Goal: Transaction & Acquisition: Purchase product/service

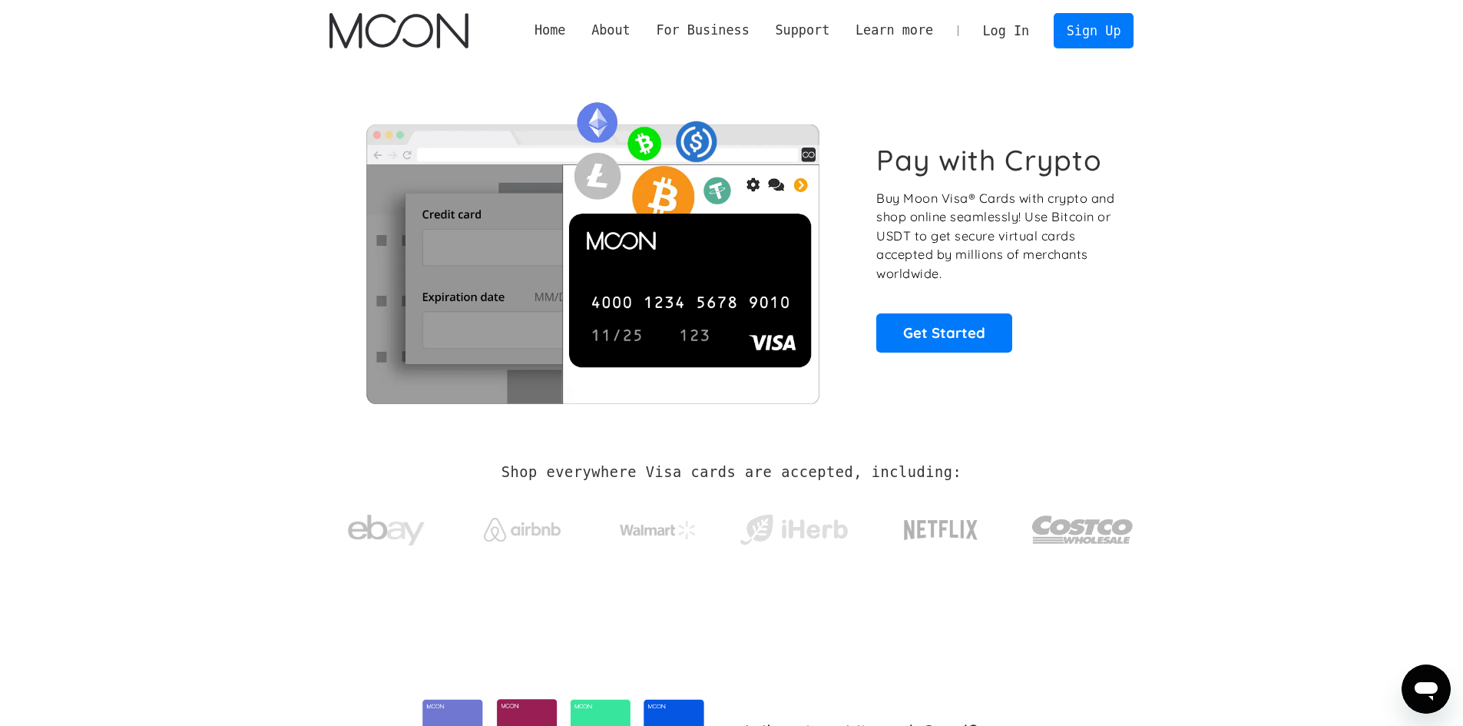
click at [1242, 320] on section "Pay with Crypto Buy Moon Visa® Cards with crypto and shop online seamlessly! Us…" at bounding box center [731, 247] width 1463 height 373
click at [1025, 29] on link "Log In" at bounding box center [1006, 31] width 72 height 34
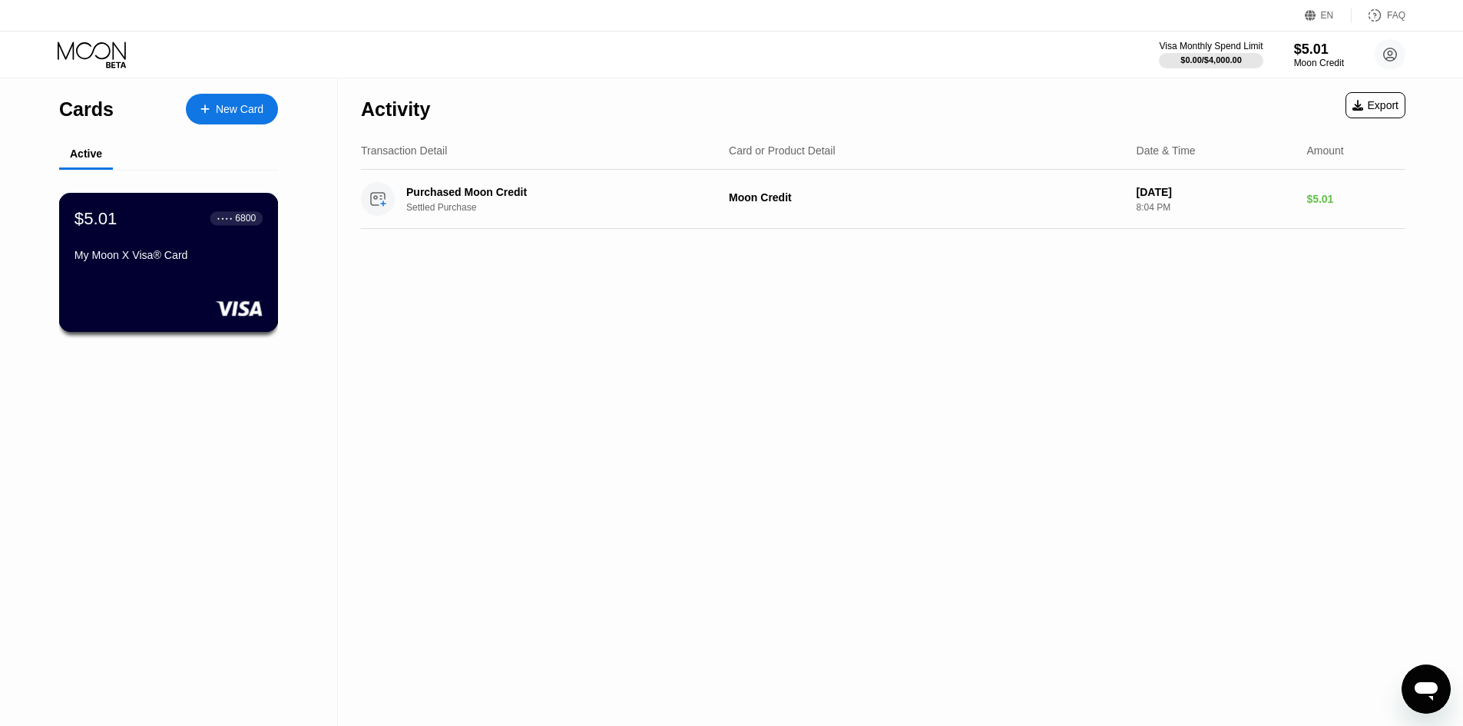
click at [192, 237] on div "$5.01 ● ● ● ● 6800 My Moon X Visa® Card" at bounding box center [169, 237] width 188 height 59
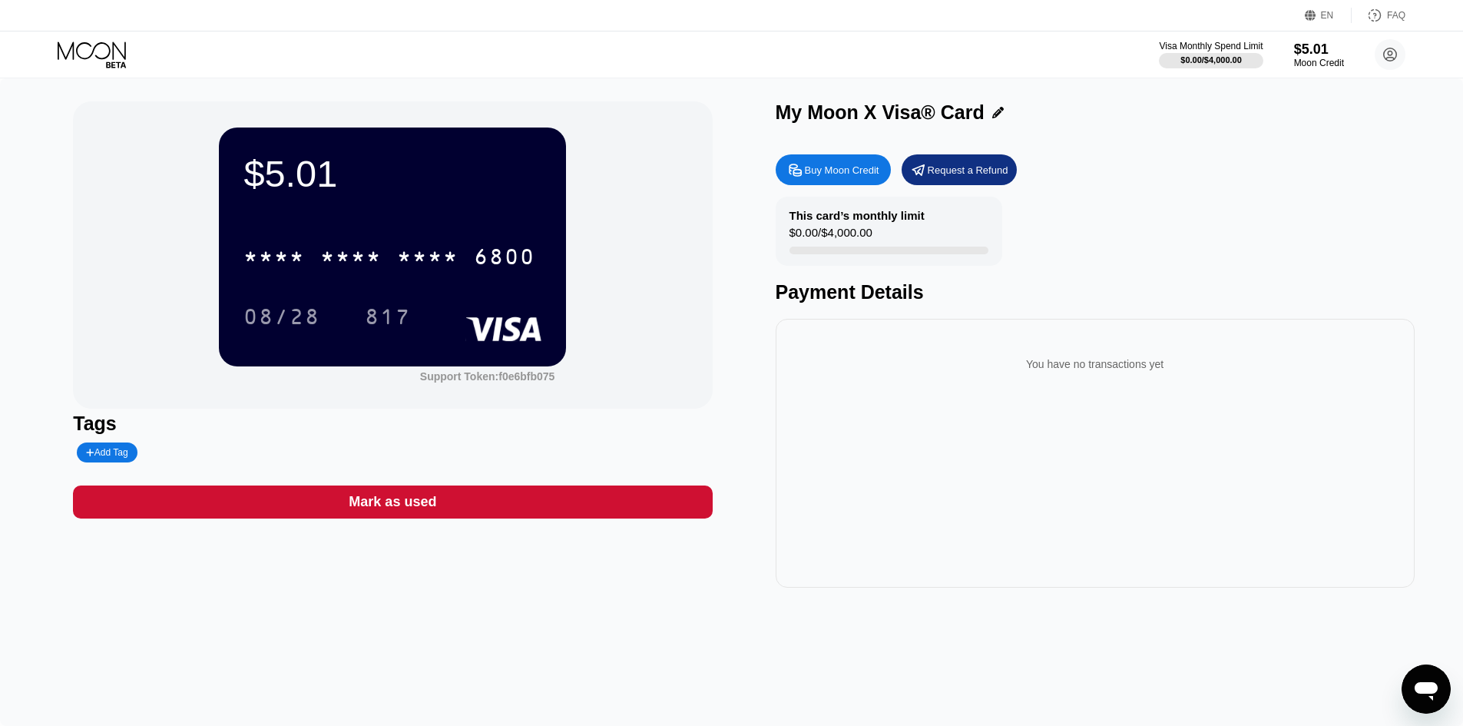
click at [831, 166] on div "Buy Moon Credit" at bounding box center [842, 170] width 75 height 13
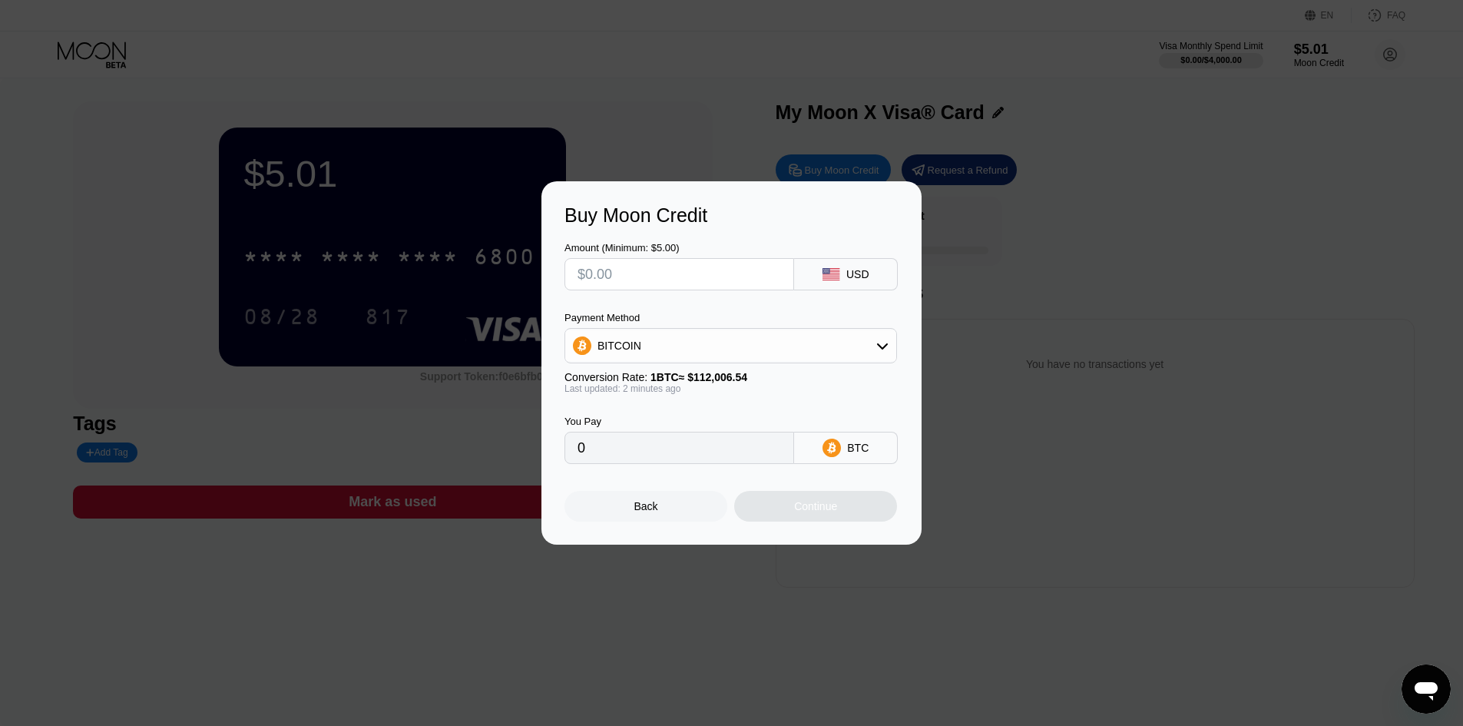
click at [851, 273] on div "USD" at bounding box center [857, 274] width 23 height 12
click at [777, 276] on input "text" at bounding box center [680, 274] width 204 height 31
type input "$6"
type input "0.00005357"
type input "$6.5"
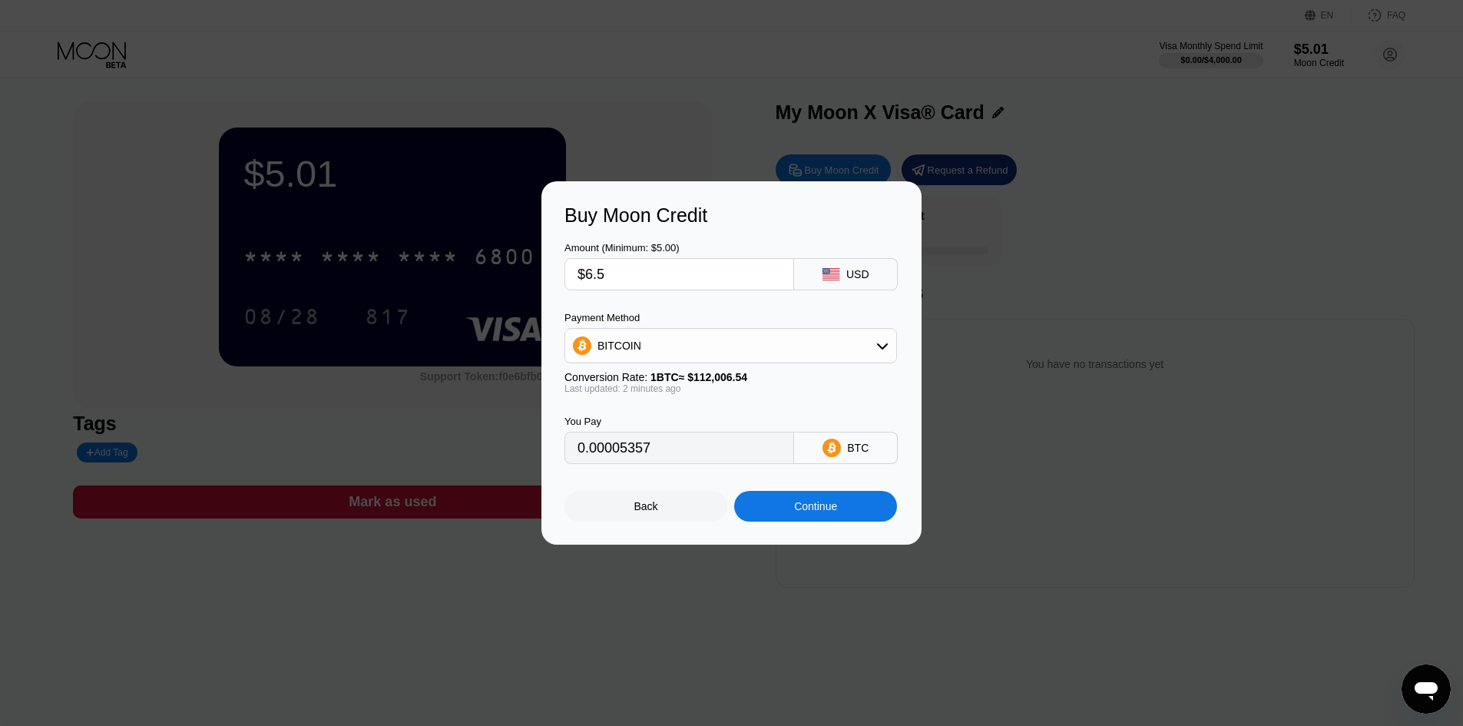
type input "0.00005804"
type input "$6.5"
click at [845, 349] on div "BITCOIN" at bounding box center [730, 345] width 331 height 31
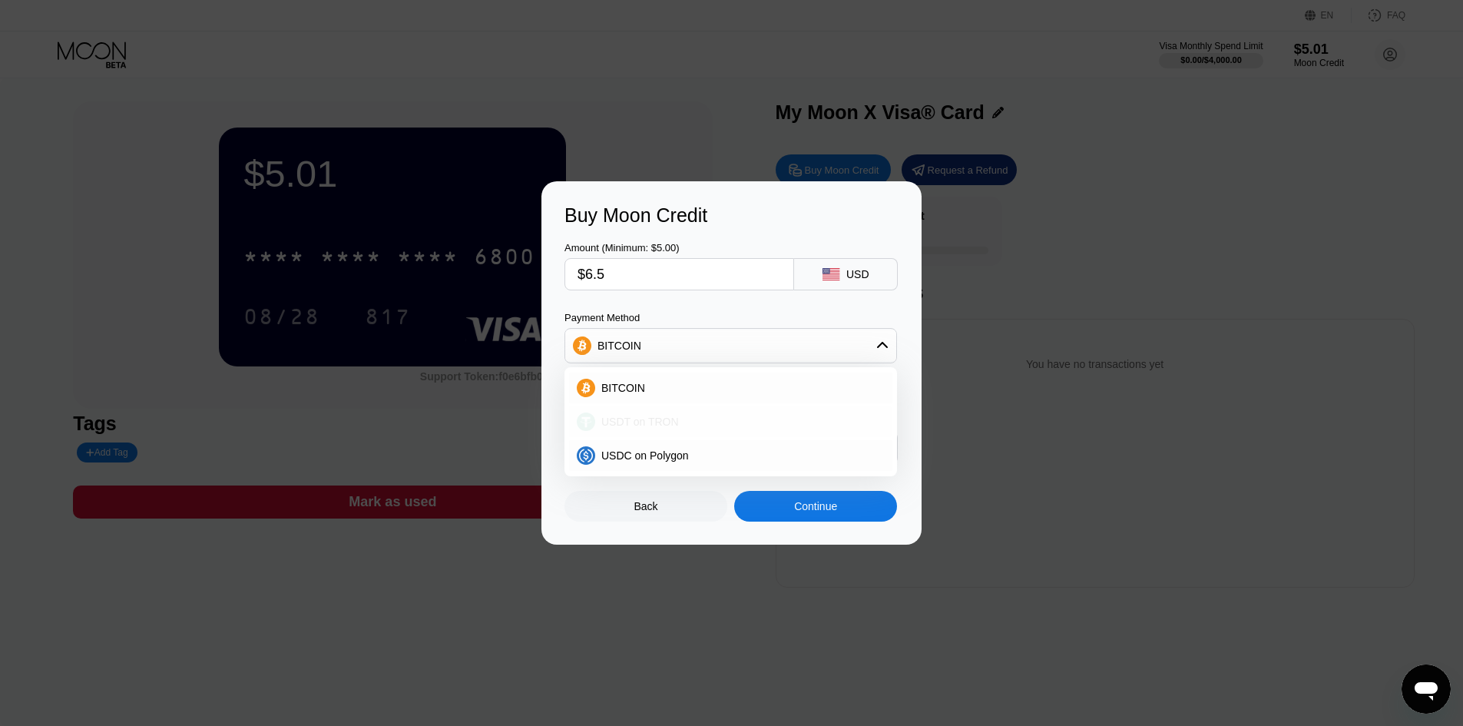
click at [760, 420] on div "USDT on TRON" at bounding box center [740, 422] width 290 height 12
type input "6.57"
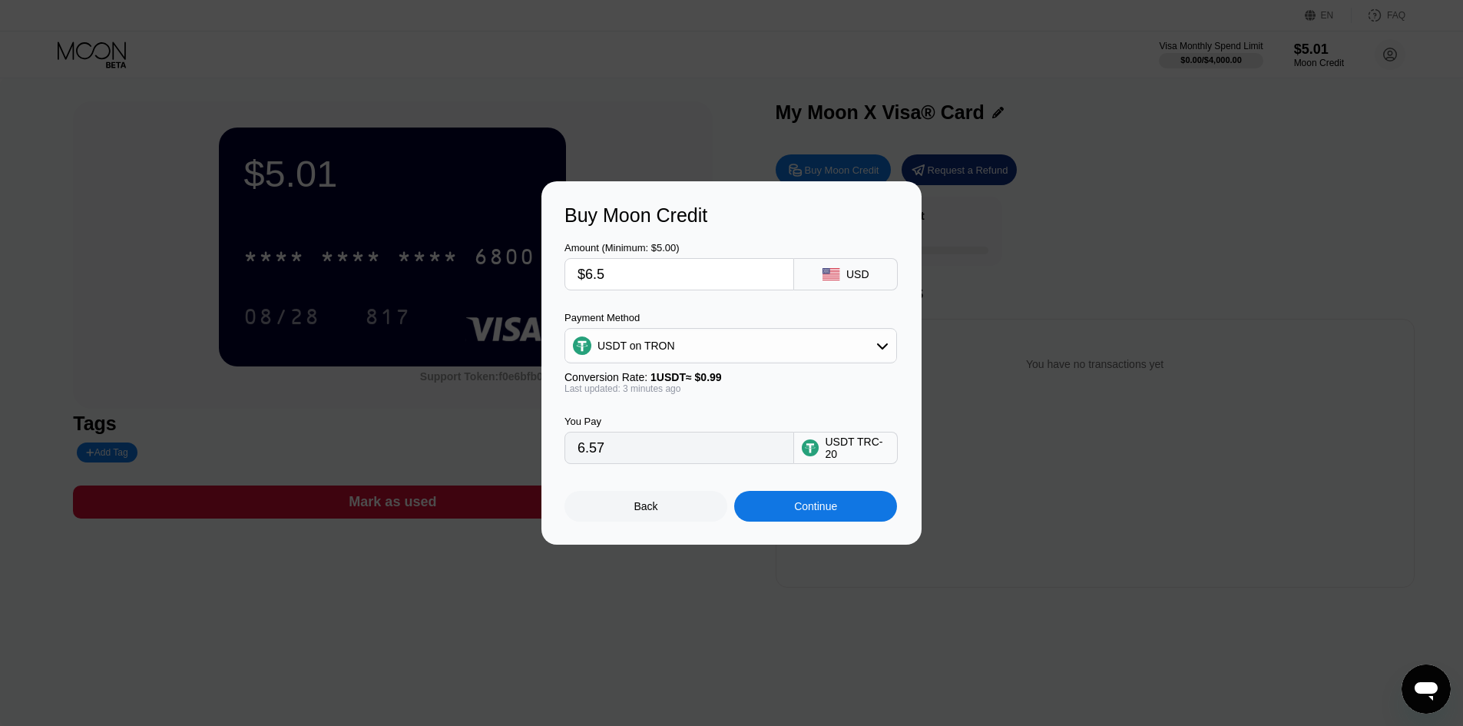
click at [848, 512] on div "Continue" at bounding box center [815, 506] width 163 height 31
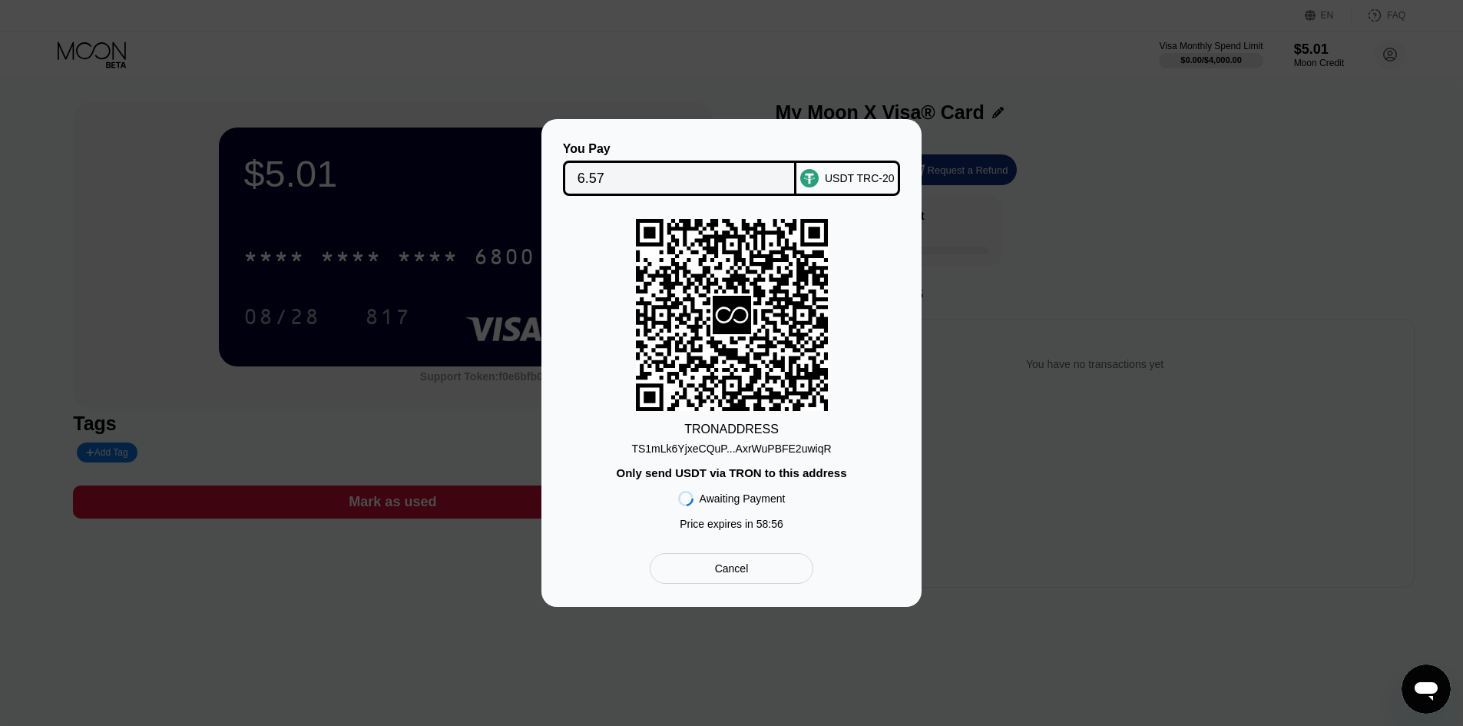
click at [766, 447] on div "TS1mLk6YjxeCQuP...AxrWuPBFE2uwiqR" at bounding box center [731, 448] width 200 height 12
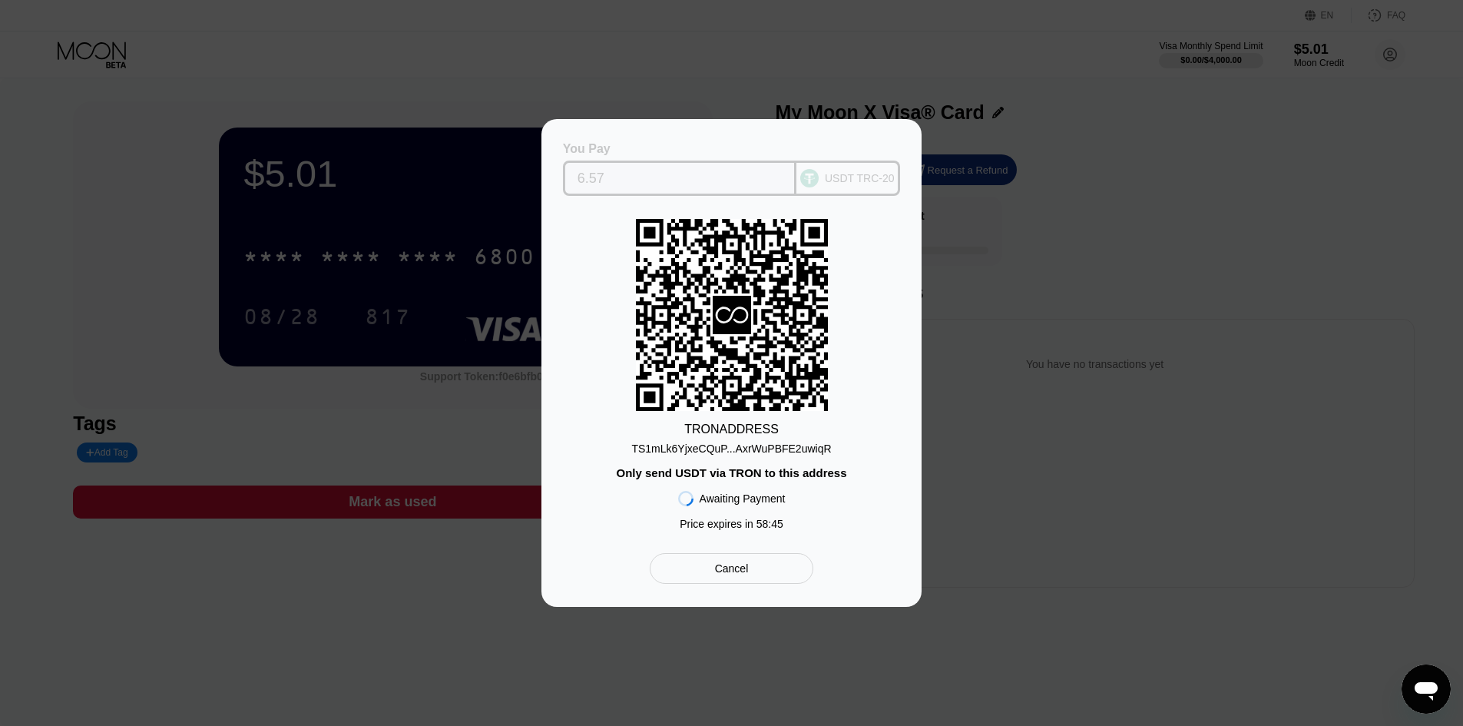
drag, startPoint x: 611, startPoint y: 174, endPoint x: 539, endPoint y: 170, distance: 71.6
click at [539, 170] on div "You Pay 6.57 USDT TRC-20 TRON ADDRESS TS1mLk6YjxeCQuP...AxrWuPBFE2uwiqR Only se…" at bounding box center [731, 363] width 1463 height 488
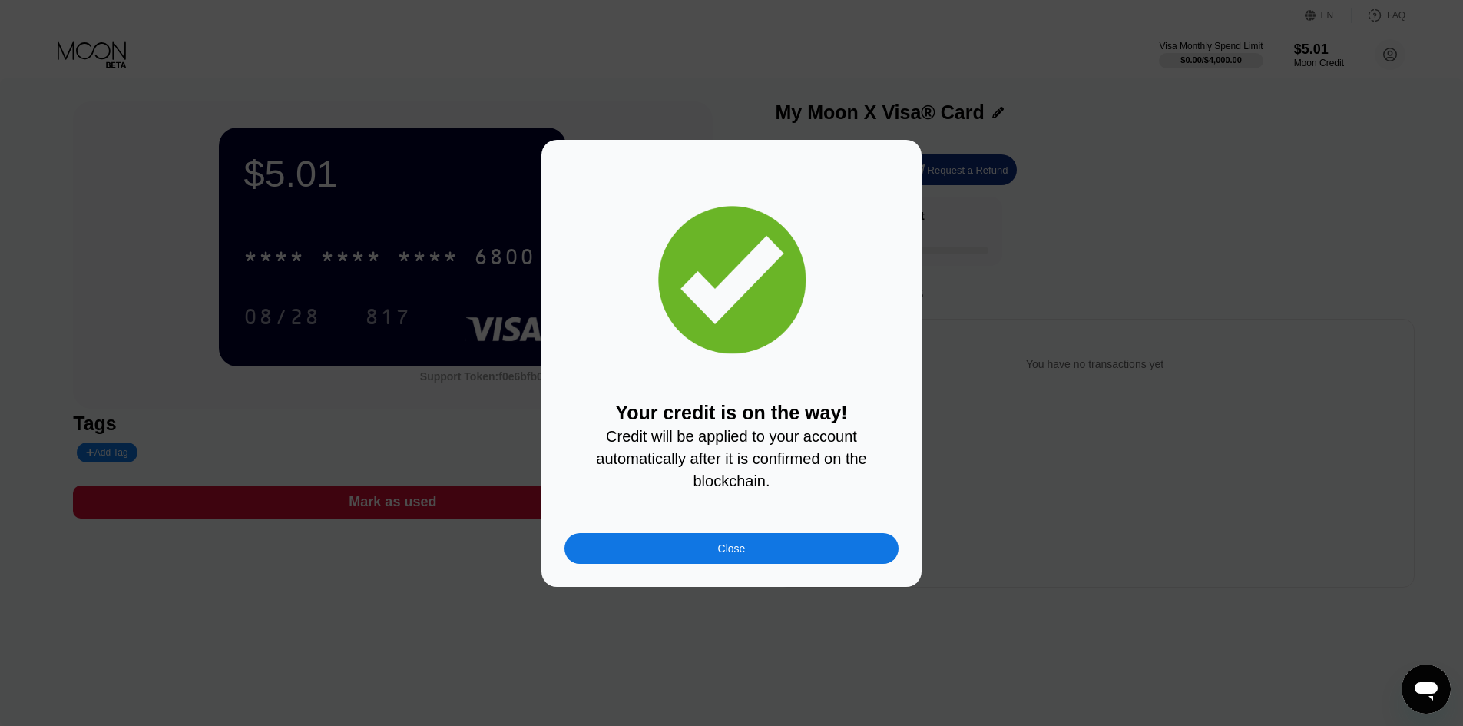
click at [817, 555] on div "Close" at bounding box center [732, 548] width 334 height 31
